Goal: Transaction & Acquisition: Book appointment/travel/reservation

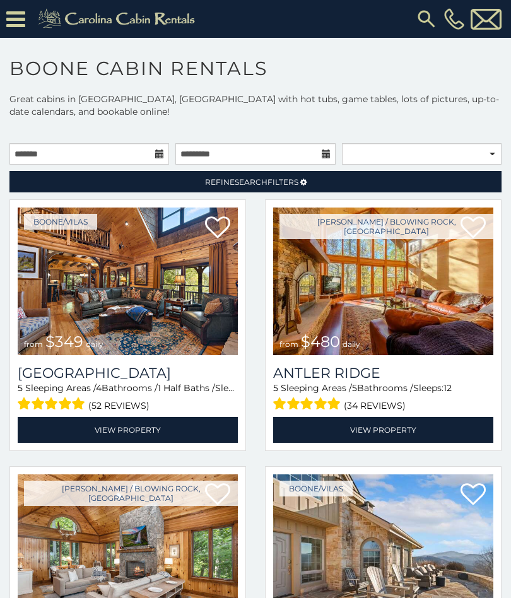
click at [25, 13] on icon at bounding box center [15, 19] width 19 height 22
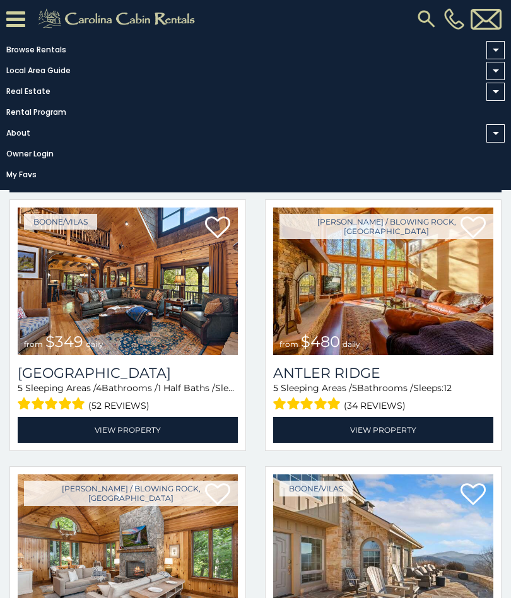
click at [58, 47] on link "Browse Rentals" at bounding box center [252, 50] width 505 height 18
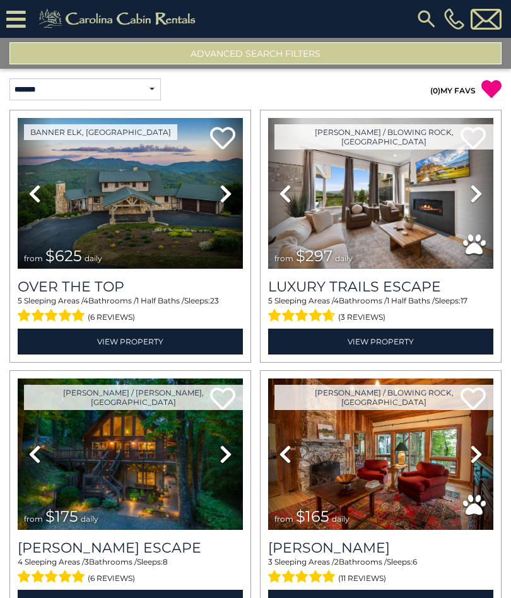
click at [19, 17] on icon at bounding box center [16, 19] width 20 height 22
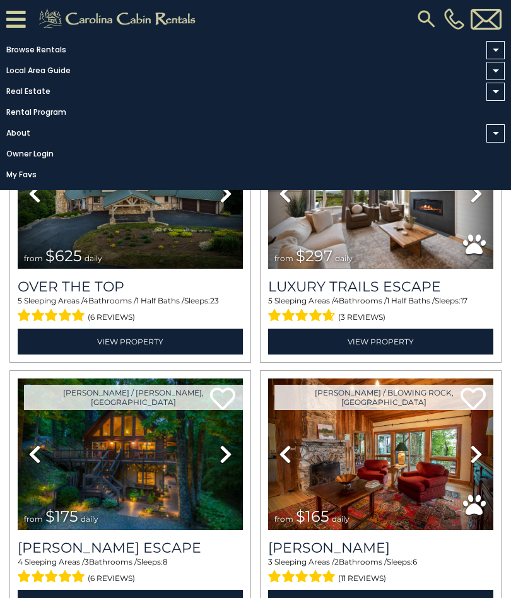
click at [398, 161] on link "Owner Login" at bounding box center [252, 154] width 505 height 18
click at [61, 46] on link "Browse Rentals" at bounding box center [252, 50] width 505 height 18
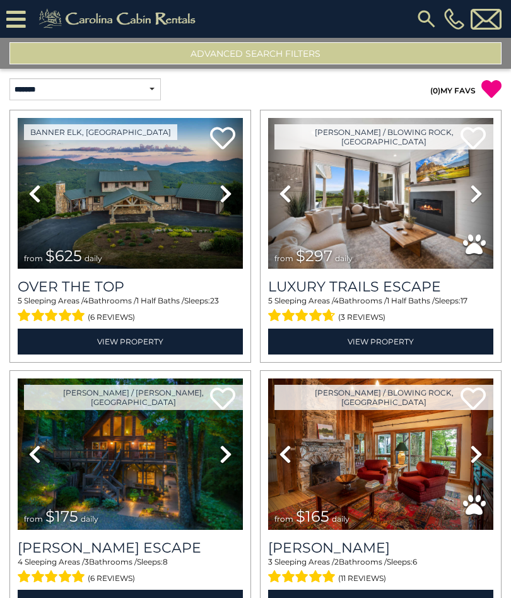
click at [425, 16] on img at bounding box center [426, 19] width 23 height 23
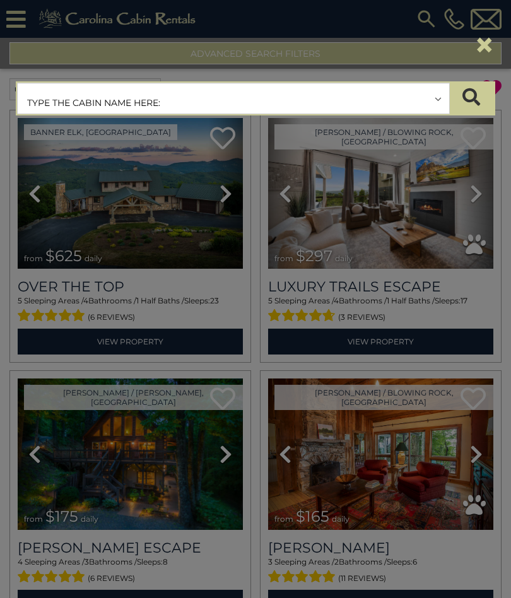
click at [496, 19] on div "×" at bounding box center [255, 45] width 498 height 53
click at [503, 21] on div "×" at bounding box center [255, 45] width 498 height 53
click at [489, 52] on button "×" at bounding box center [484, 44] width 21 height 35
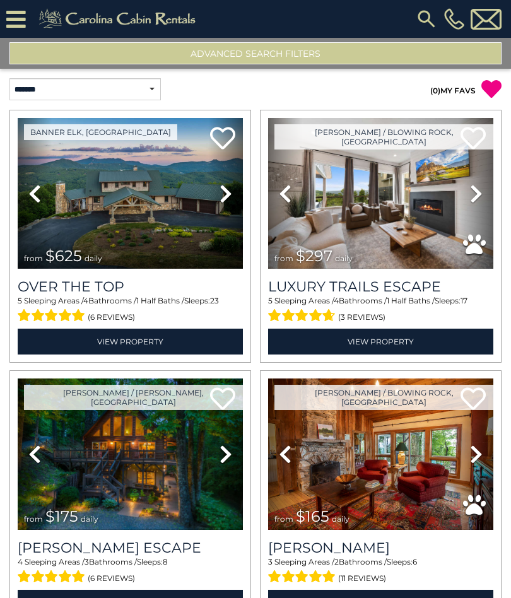
click at [345, 56] on button "Advanced Search Filters" at bounding box center [255, 53] width 492 height 22
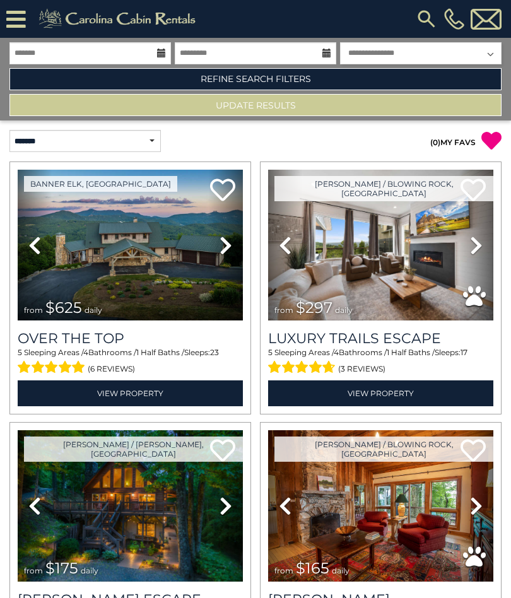
click at [332, 77] on link "Refine Search Filters" at bounding box center [255, 79] width 492 height 22
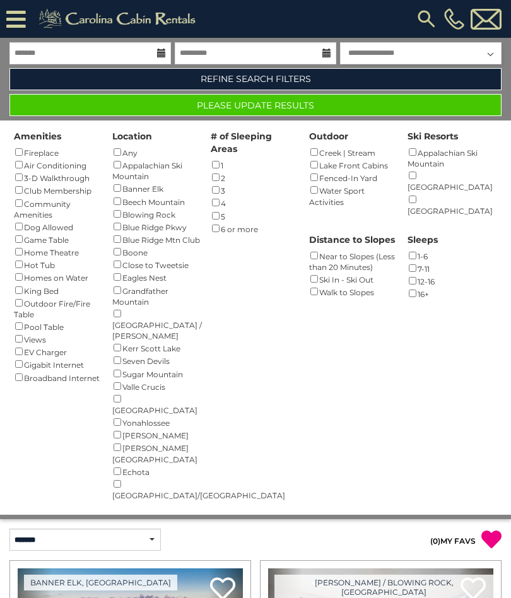
click at [418, 310] on div "Amenities Fireplace () Air Conditioning () 3-D Walkthrough () Club Membership (…" at bounding box center [255, 317] width 492 height 394
click at [362, 100] on button "Please Update Results" at bounding box center [255, 105] width 492 height 22
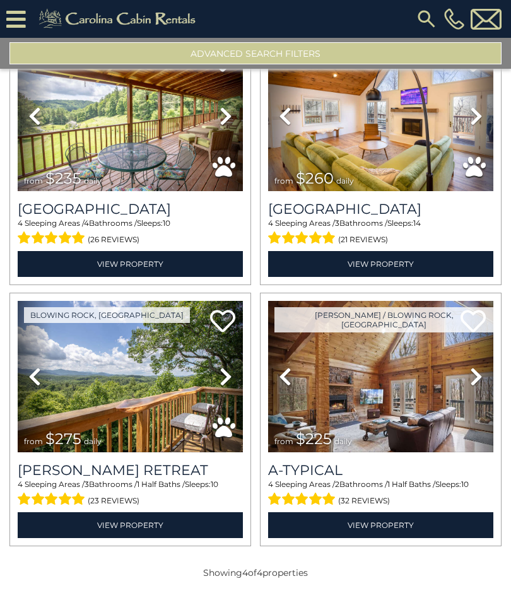
scroll to position [78, 0]
click at [433, 520] on link "View Property" at bounding box center [380, 525] width 225 height 26
click at [70, 530] on link "View Property" at bounding box center [130, 525] width 225 height 26
click at [94, 201] on h3 "Sleepy Valley Hideaway" at bounding box center [130, 209] width 225 height 17
click at [131, 270] on link "View Property" at bounding box center [130, 264] width 225 height 26
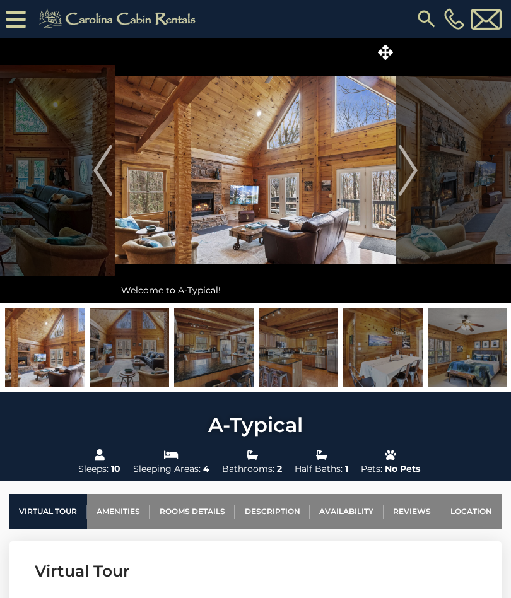
click at [357, 508] on link "Availability" at bounding box center [347, 511] width 74 height 35
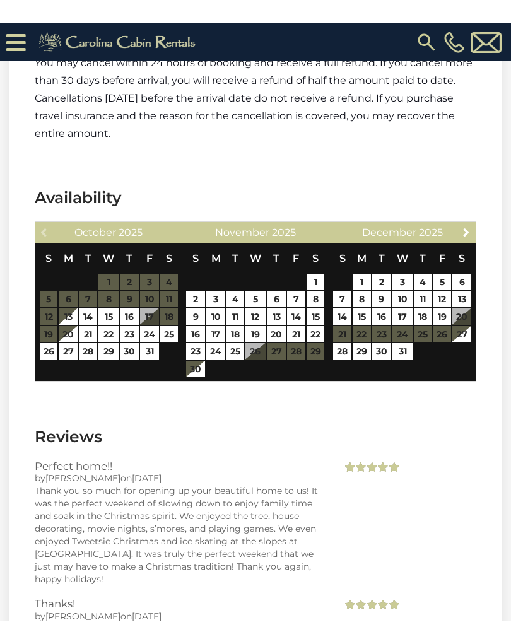
scroll to position [3324, 0]
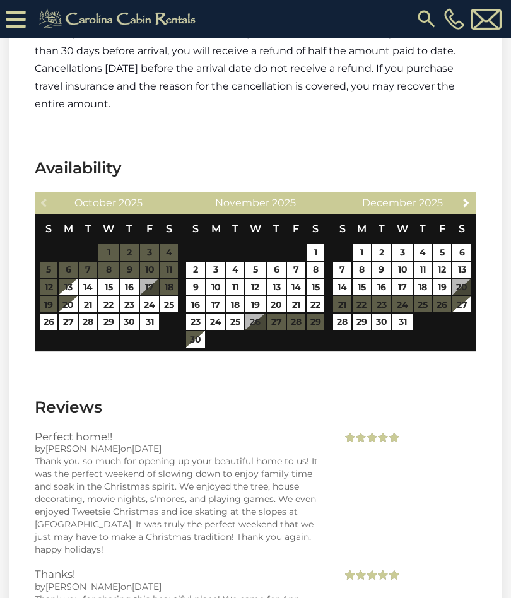
click at [45, 192] on div "Previous October 2025" at bounding box center [108, 202] width 147 height 21
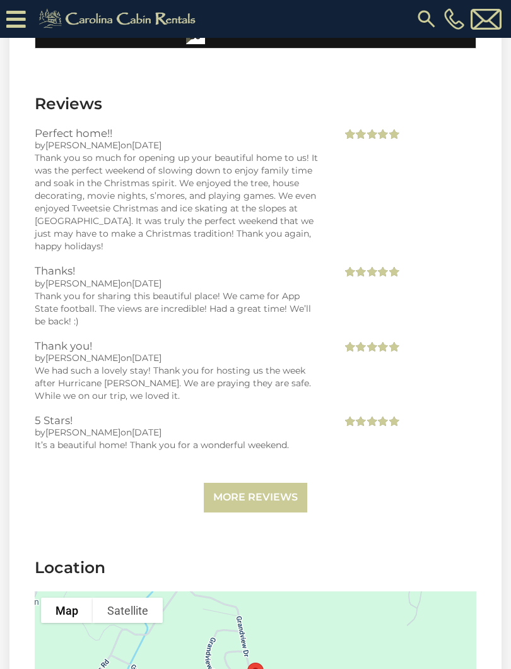
scroll to position [3619, 0]
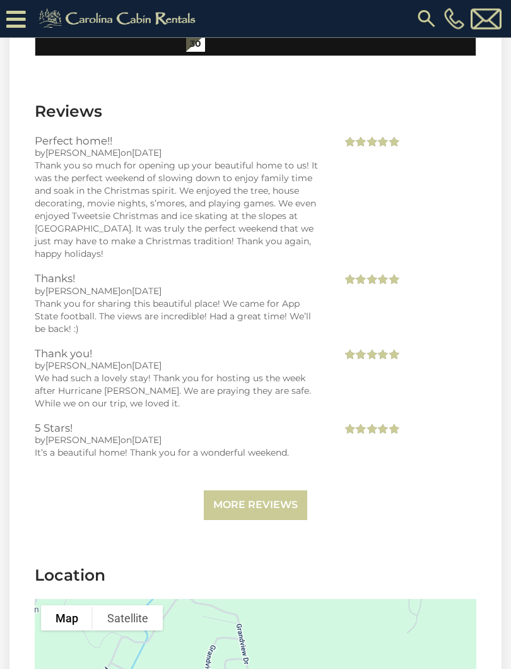
click at [267, 491] on link "More Reviews" at bounding box center [255, 506] width 103 height 30
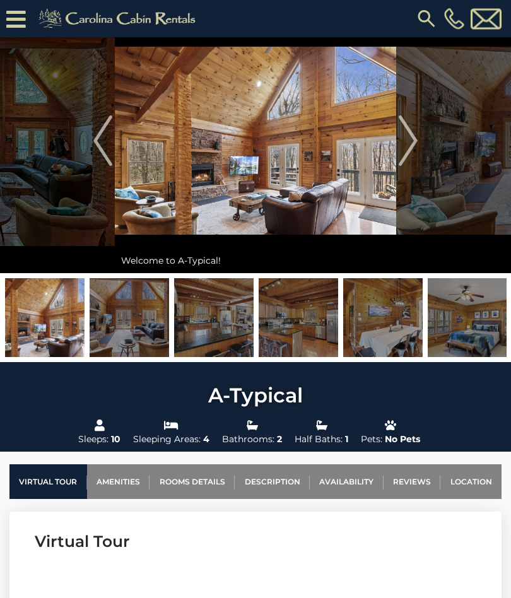
scroll to position [0, 0]
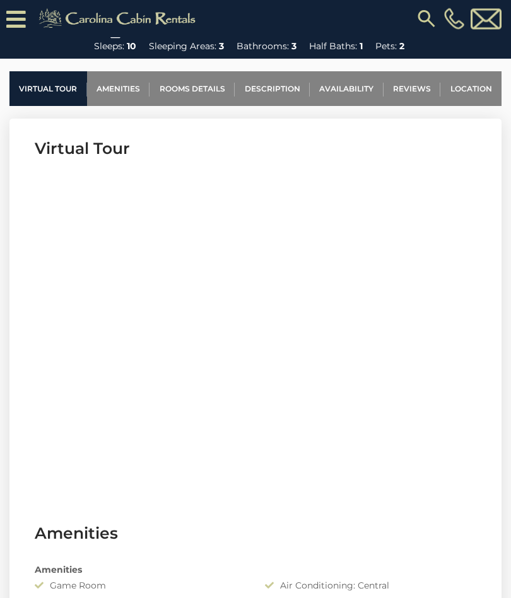
scroll to position [448, 0]
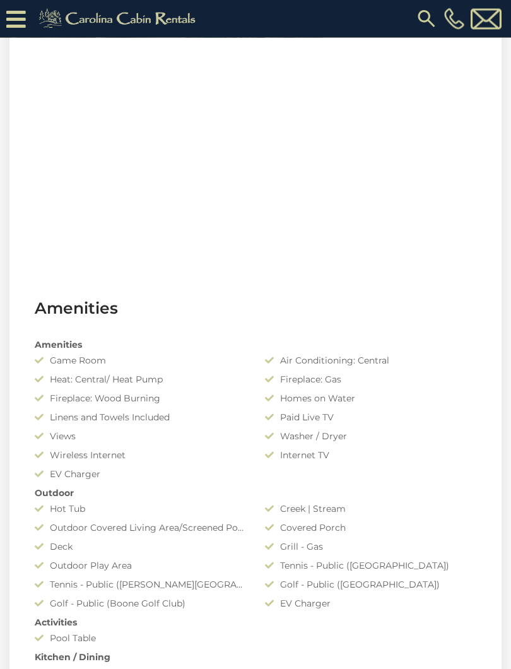
scroll to position [673, 0]
click at [476, 562] on div "Tennis - Public ([GEOGRAPHIC_DATA])" at bounding box center [370, 565] width 230 height 13
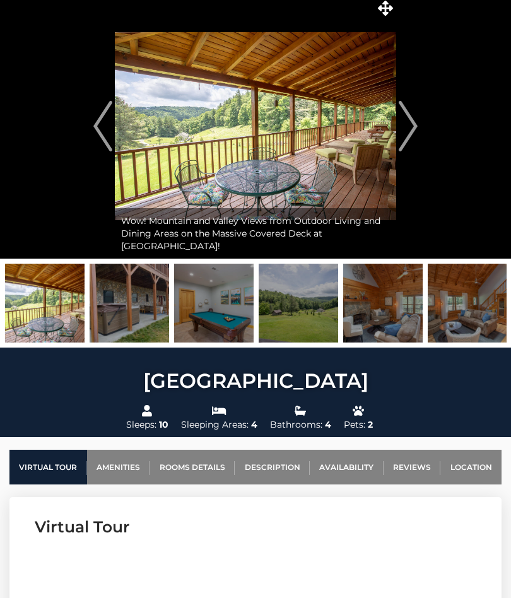
scroll to position [44, 0]
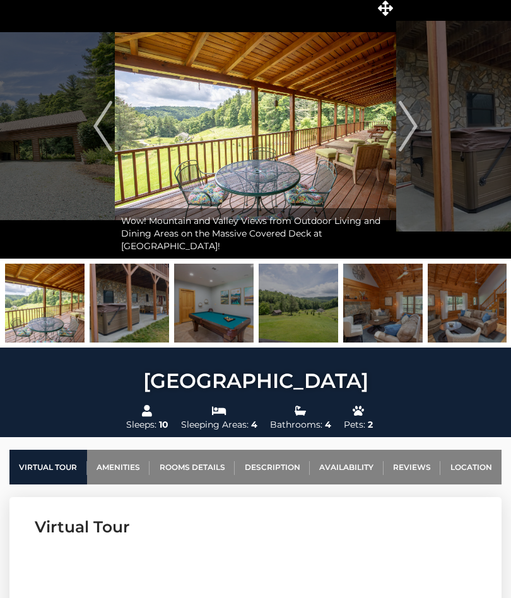
click at [45, 312] on img at bounding box center [44, 303] width 79 height 79
click at [301, 303] on img at bounding box center [298, 303] width 79 height 79
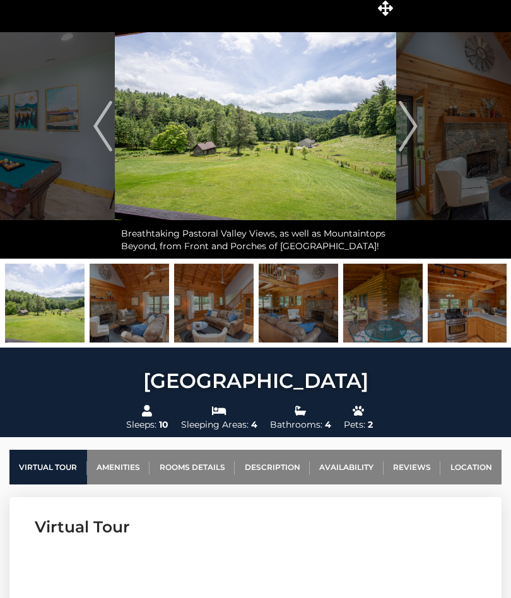
click at [136, 307] on img at bounding box center [129, 303] width 79 height 79
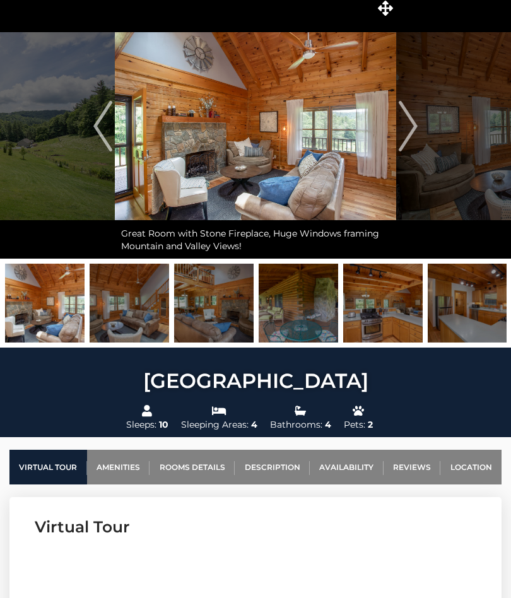
click at [139, 309] on img at bounding box center [129, 303] width 79 height 79
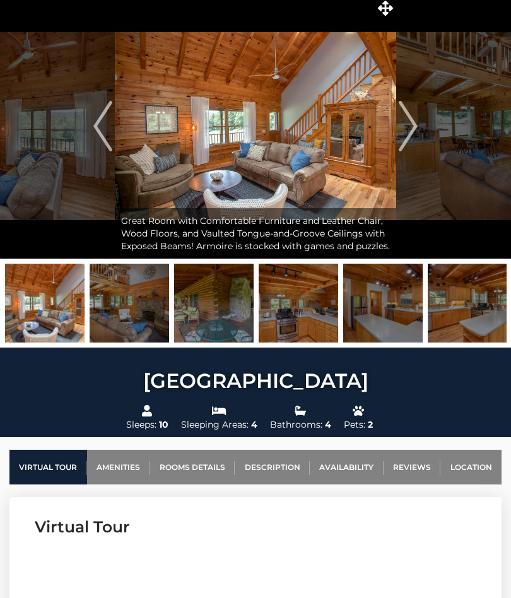
click at [416, 127] on img "Next" at bounding box center [408, 126] width 19 height 50
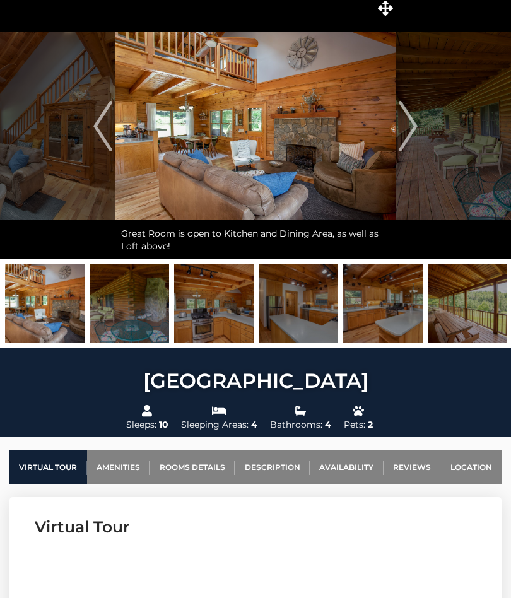
click at [416, 129] on img "Next" at bounding box center [408, 126] width 19 height 50
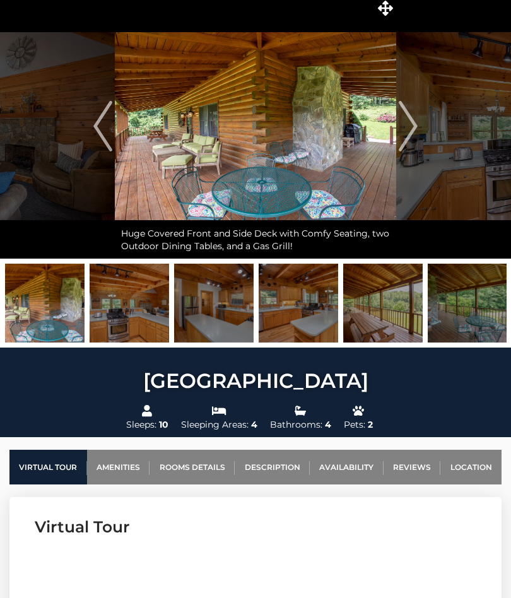
click at [410, 133] on img "Next" at bounding box center [408, 126] width 19 height 50
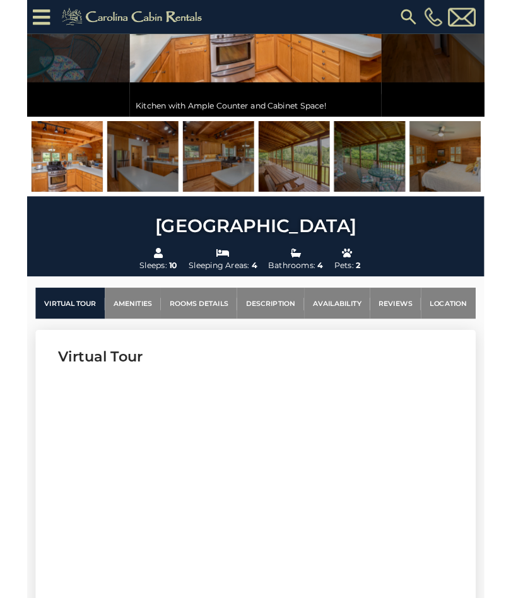
scroll to position [233, 0]
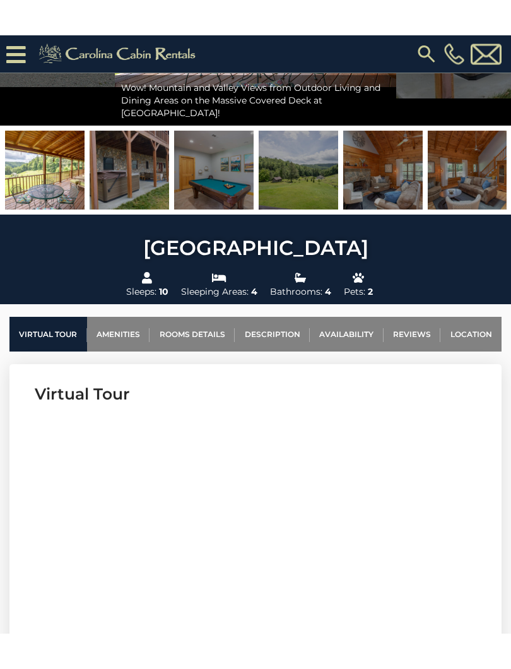
scroll to position [255, 0]
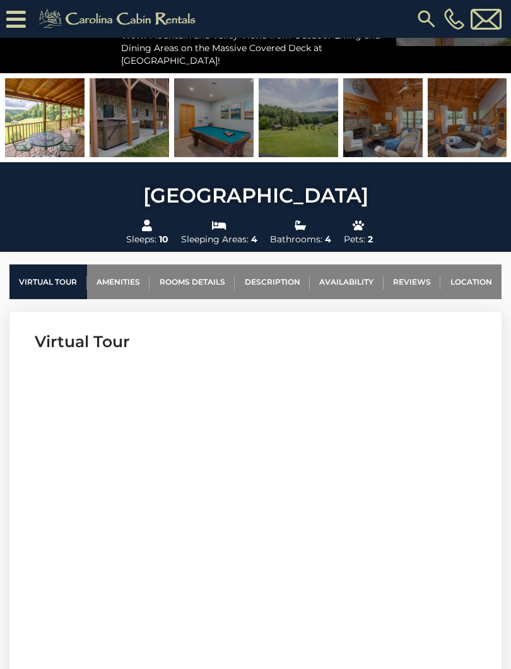
click at [478, 276] on link "Location" at bounding box center [470, 281] width 61 height 35
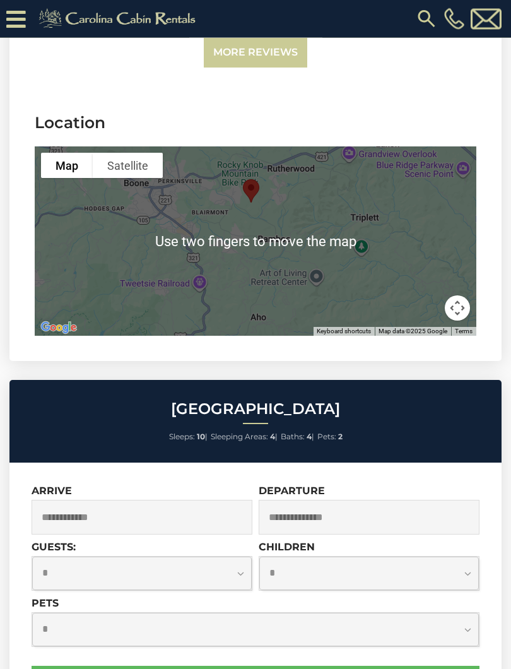
scroll to position [4660, 0]
